Goal: Use online tool/utility: Utilize a website feature to perform a specific function

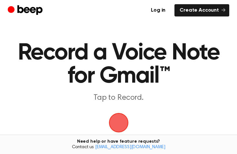
click at [116, 123] on span "button" at bounding box center [119, 123] width 18 height 18
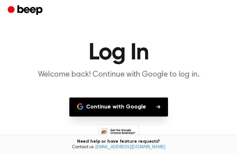
click at [131, 109] on button "Continue with Google" at bounding box center [118, 107] width 99 height 19
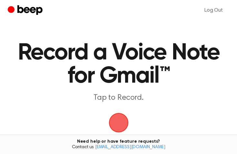
click at [114, 123] on span "button" at bounding box center [119, 123] width 18 height 18
click at [117, 117] on span "button" at bounding box center [119, 123] width 20 height 20
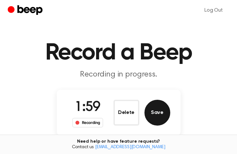
click at [158, 115] on button "Save" at bounding box center [158, 113] width 26 height 26
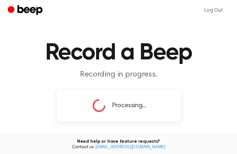
scroll to position [11, 0]
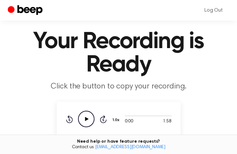
click at [85, 119] on icon at bounding box center [87, 119] width 4 height 4
click at [86, 118] on icon "Pause Audio" at bounding box center [86, 119] width 16 height 16
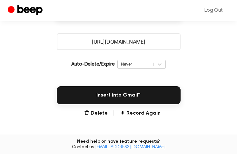
scroll to position [128, 0]
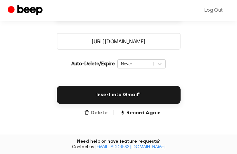
click at [98, 112] on button "Delete" at bounding box center [96, 113] width 24 height 8
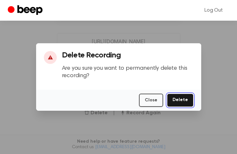
click at [181, 99] on button "Delete" at bounding box center [180, 100] width 26 height 13
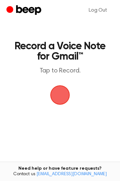
click at [61, 95] on span "button" at bounding box center [60, 96] width 20 height 20
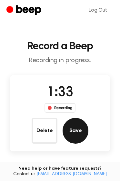
click at [77, 127] on button "Save" at bounding box center [76, 131] width 26 height 26
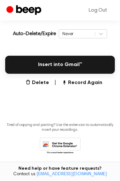
scroll to position [144, 0]
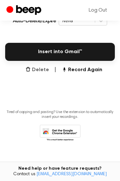
click at [40, 70] on button "Delete" at bounding box center [38, 70] width 24 height 8
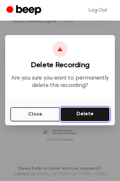
click at [80, 118] on button "Delete" at bounding box center [84, 115] width 49 height 14
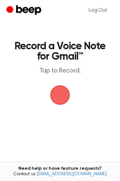
click at [62, 87] on span "button" at bounding box center [60, 95] width 18 height 18
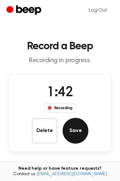
click at [71, 135] on button "Save" at bounding box center [76, 131] width 26 height 26
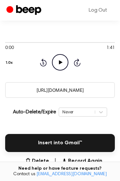
scroll to position [54, 0]
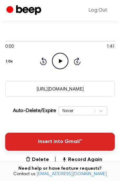
click at [67, 141] on button "Insert into Gmail™" at bounding box center [60, 142] width 110 height 18
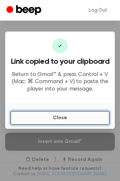
click at [57, 119] on button "Close" at bounding box center [59, 118] width 99 height 14
